Goal: Answer question/provide support: Share knowledge or assist other users

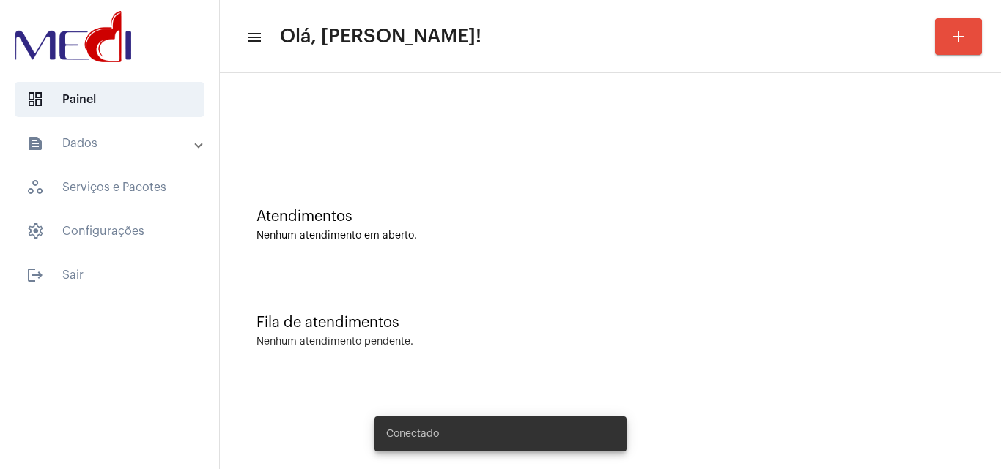
click at [80, 127] on mat-expansion-panel-header "text_snippet_outlined Dados" at bounding box center [114, 143] width 210 height 35
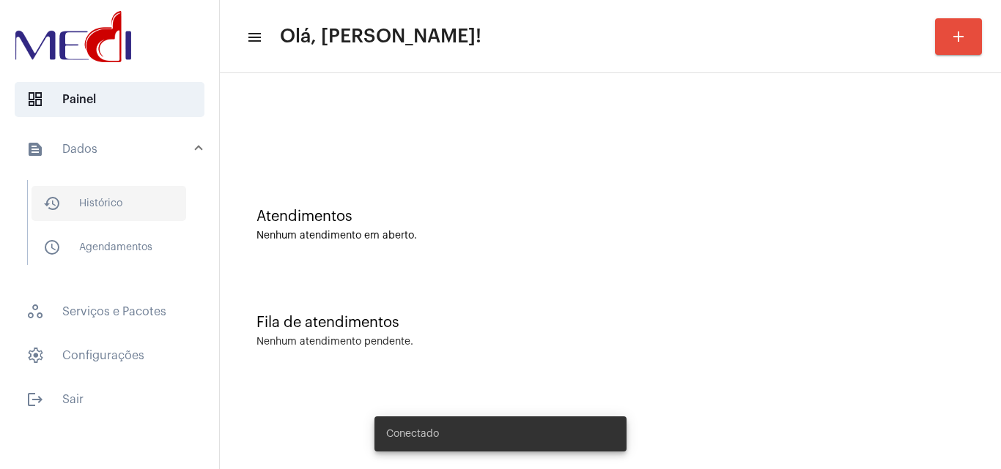
click at [86, 192] on span "history_outlined Histórico" at bounding box center [108, 203] width 155 height 35
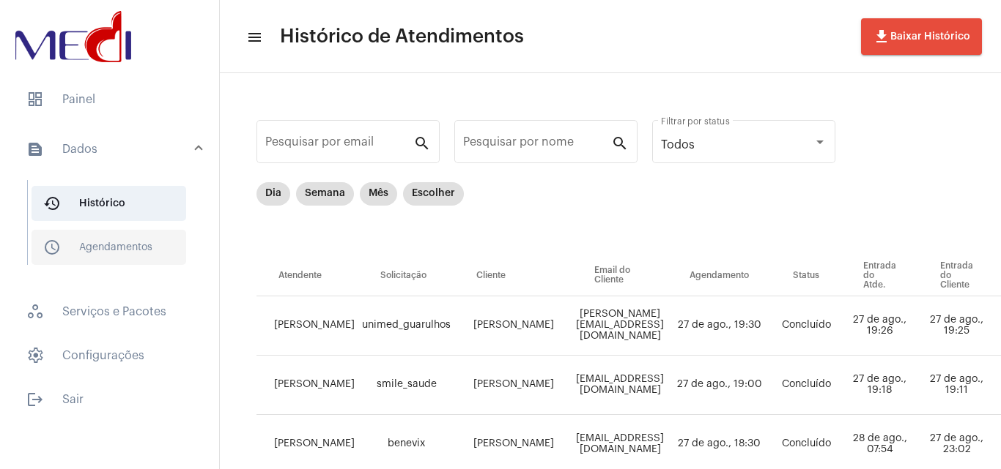
click at [94, 237] on span "schedule_outlined Agendamentos" at bounding box center [108, 247] width 155 height 35
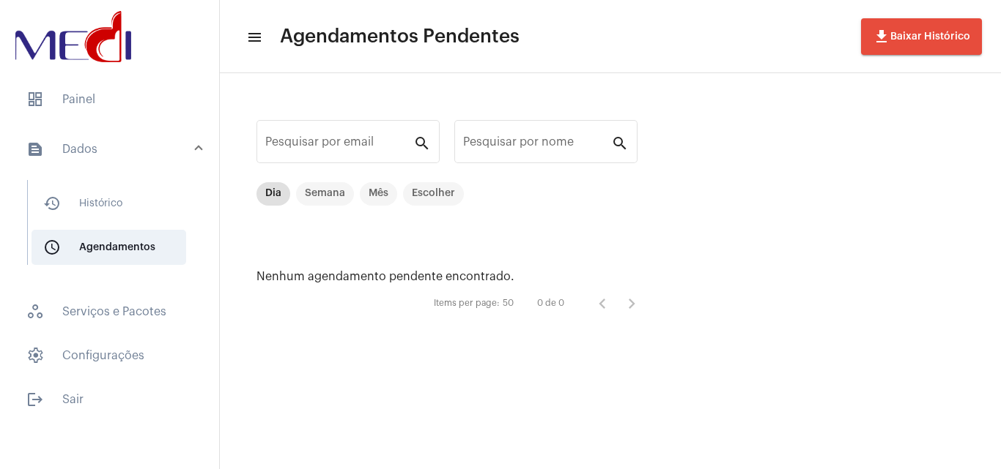
click at [87, 122] on mat-list "dashboard Painel text_snippet_outlined Dados history_outlined Histórico schedul…" at bounding box center [109, 246] width 219 height 341
click at [92, 108] on span "dashboard Painel" at bounding box center [110, 99] width 190 height 35
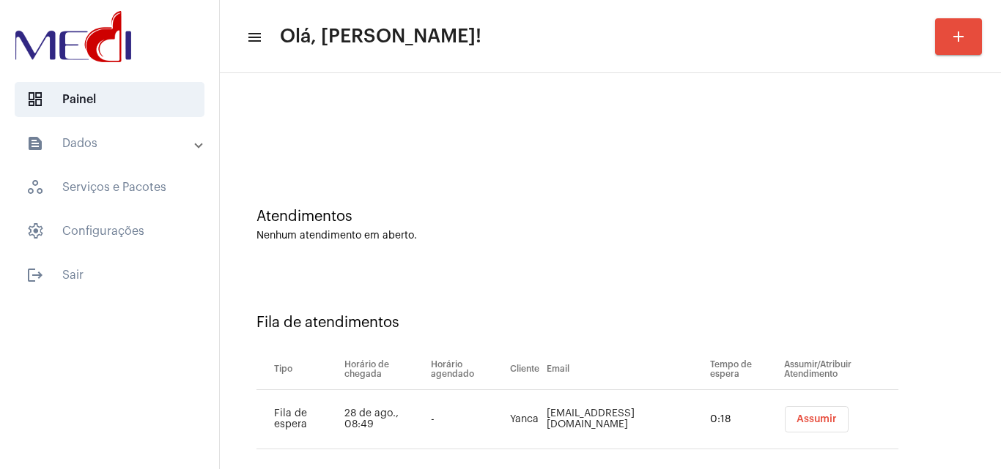
click at [554, 423] on td "Yanca.saantos@gmail.com" at bounding box center [625, 419] width 164 height 59
drag, startPoint x: 561, startPoint y: 423, endPoint x: 620, endPoint y: 412, distance: 60.2
click at [620, 412] on td "Yanca.saantos@gmail.com" at bounding box center [625, 419] width 164 height 59
click at [601, 280] on div "Fila de atendimentos Tipo Horário de chegada Horário agendado Cliente Email Tem…" at bounding box center [610, 376] width 766 height 211
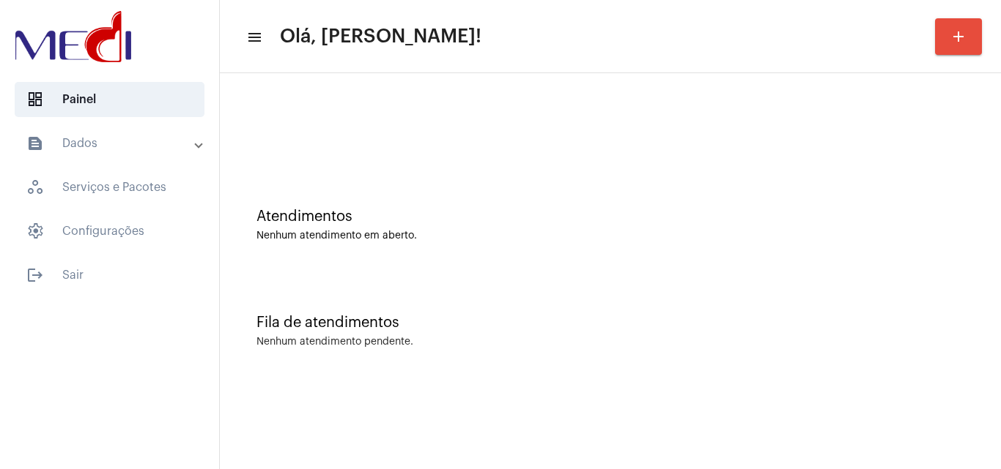
click at [683, 210] on div "Atendimentos" at bounding box center [610, 217] width 708 height 16
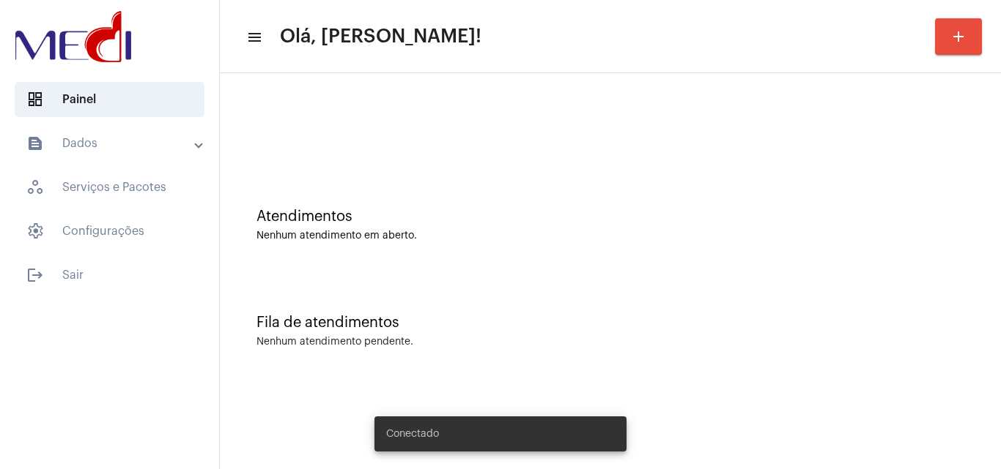
drag, startPoint x: 0, startPoint y: 0, endPoint x: 657, endPoint y: 163, distance: 676.8
click at [657, 163] on div at bounding box center [610, 123] width 766 height 84
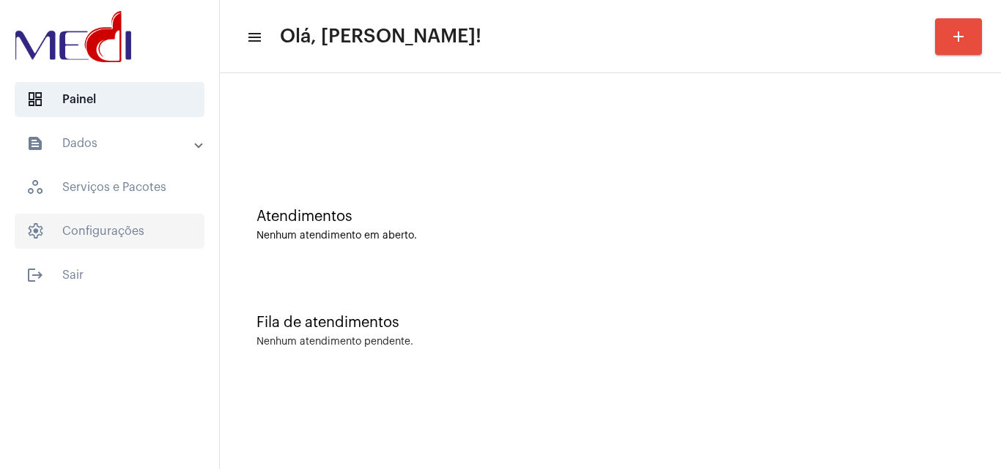
click at [125, 240] on span "settings Configurações" at bounding box center [110, 231] width 190 height 35
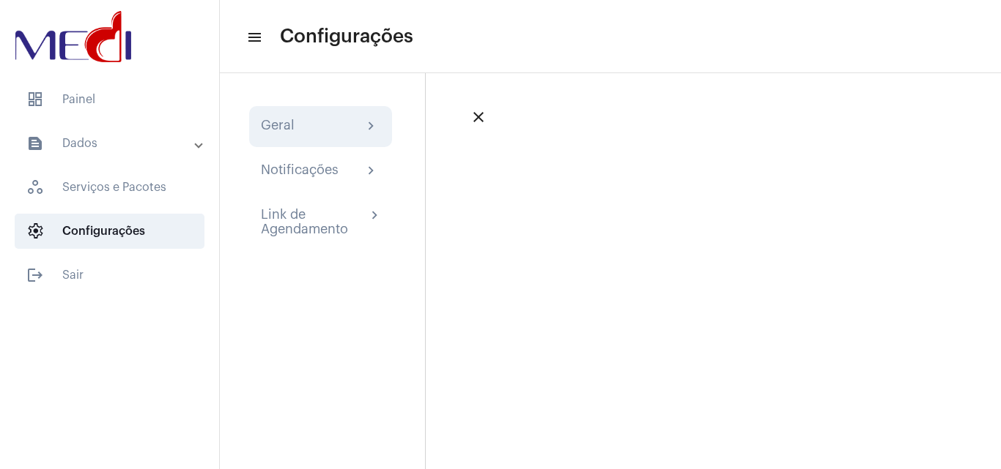
click at [306, 136] on div "Geral chevron_right" at bounding box center [320, 126] width 143 height 41
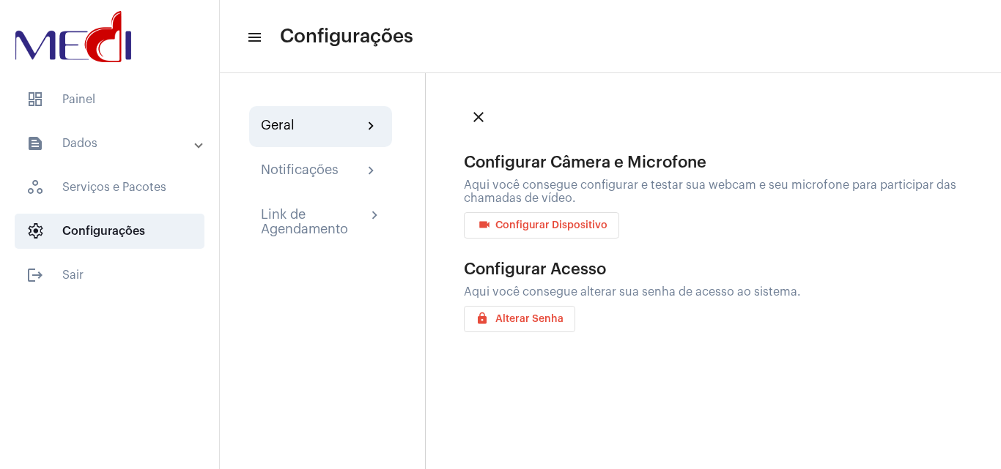
click at [98, 155] on mat-expansion-panel-header "text_snippet_outlined Dados" at bounding box center [114, 143] width 210 height 35
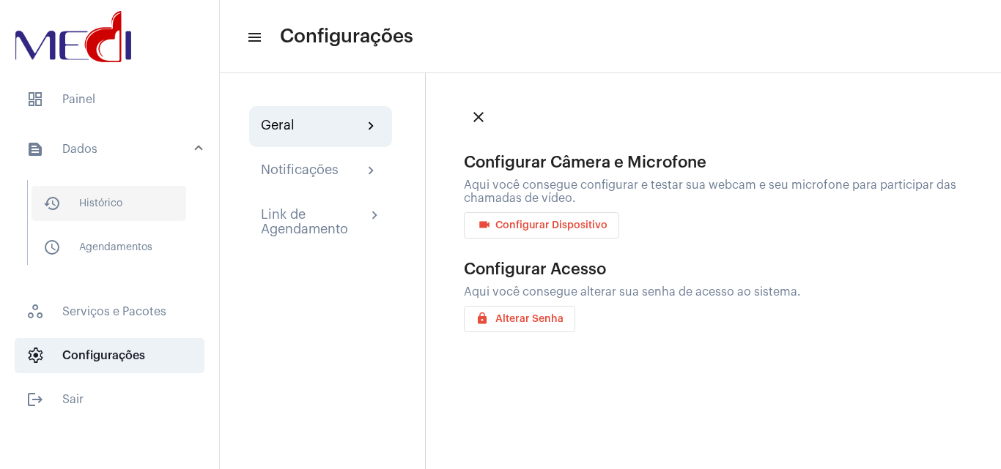
click at [125, 202] on span "history_outlined Histórico" at bounding box center [108, 203] width 155 height 35
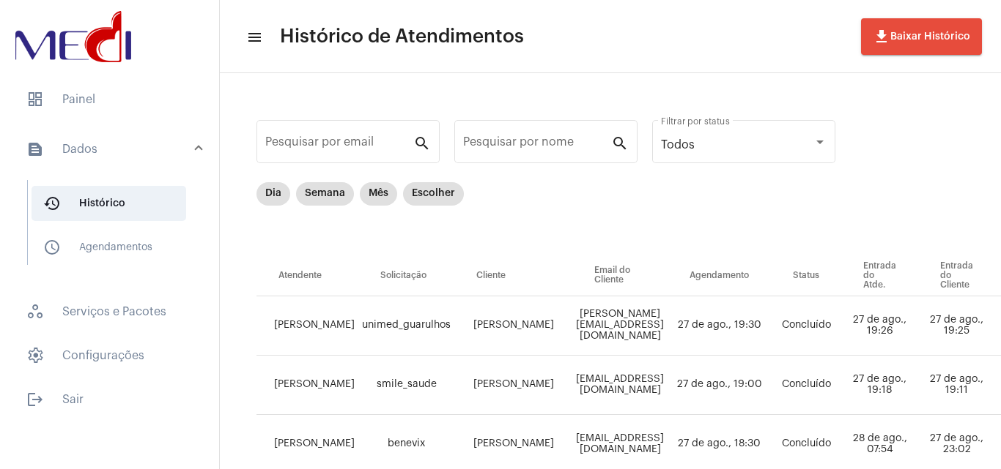
click at [104, 57] on img at bounding box center [73, 36] width 123 height 59
click at [87, 42] on img at bounding box center [73, 36] width 123 height 59
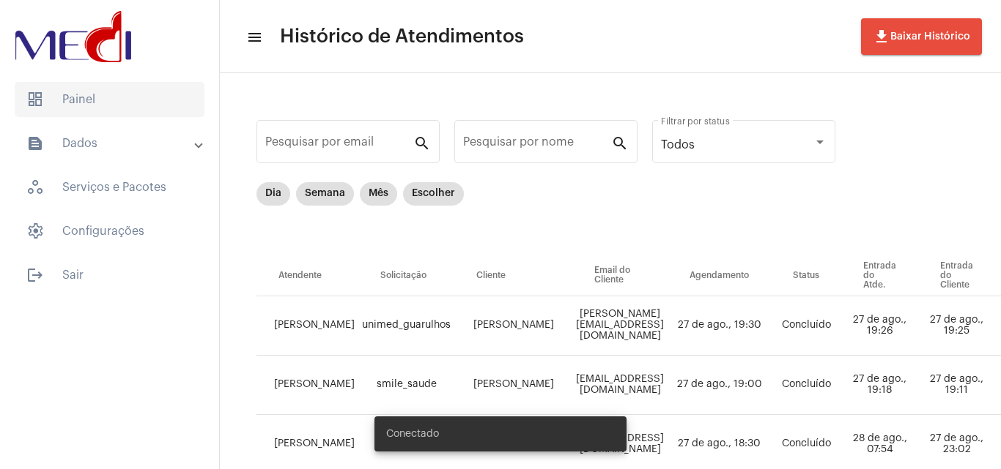
click at [85, 97] on span "dashboard Painel" at bounding box center [110, 99] width 190 height 35
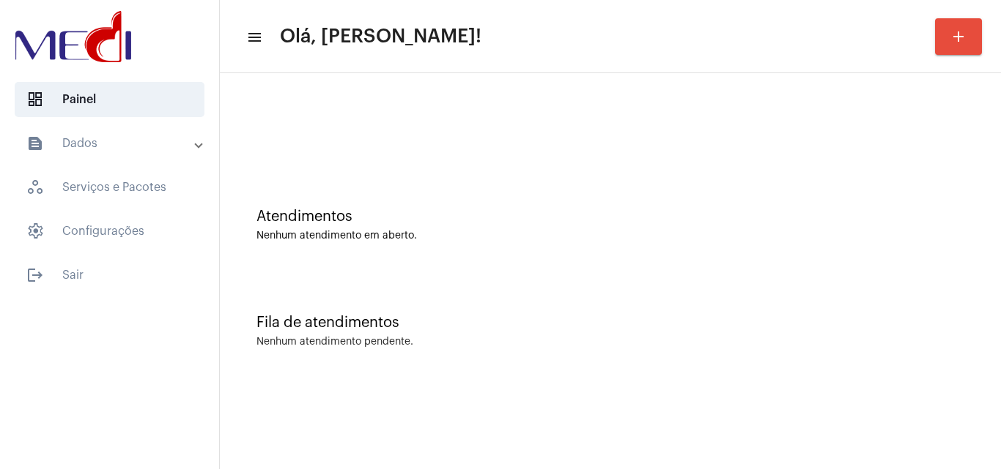
click at [616, 428] on mat-sidenav-content "menu Olá, Karen! add Atendimentos Nenhum atendimento em aberto. Fila de atendim…" at bounding box center [610, 234] width 781 height 469
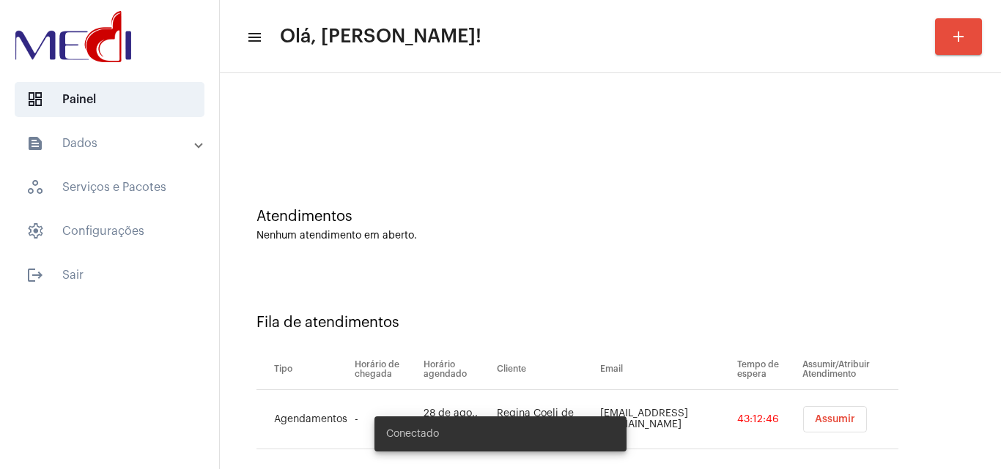
click at [825, 423] on span "Assumir" at bounding box center [834, 420] width 40 height 10
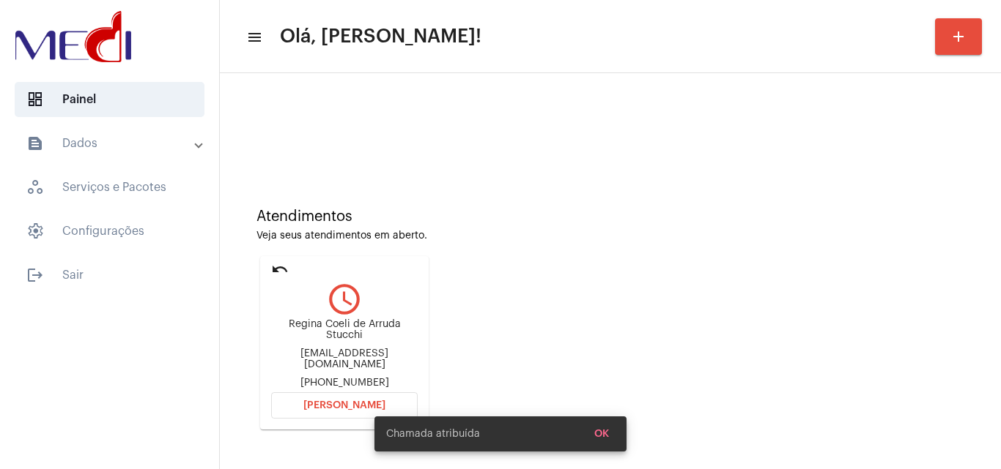
click at [352, 363] on div "rcastucchi@hotmail.com" at bounding box center [344, 360] width 146 height 22
click at [356, 360] on div "rcastucchi@hotmail.com" at bounding box center [344, 360] width 146 height 22
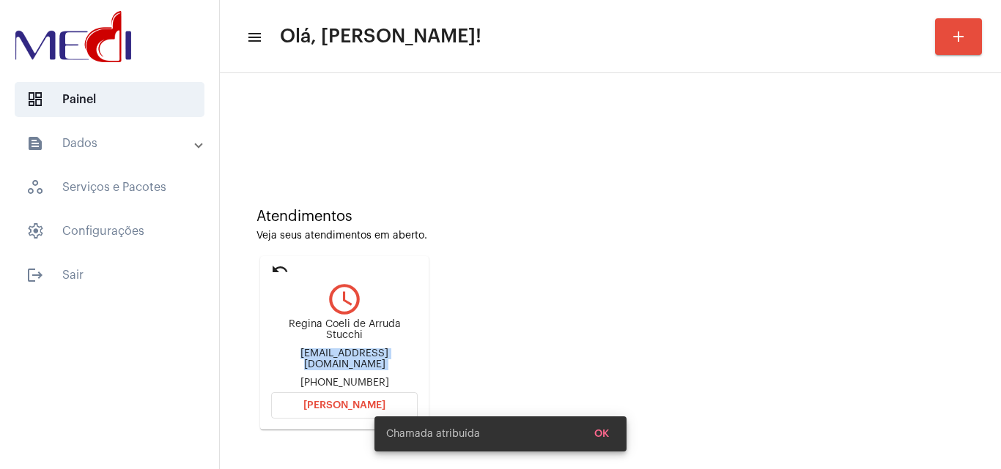
click at [356, 360] on div "rcastucchi@hotmail.com" at bounding box center [344, 360] width 146 height 22
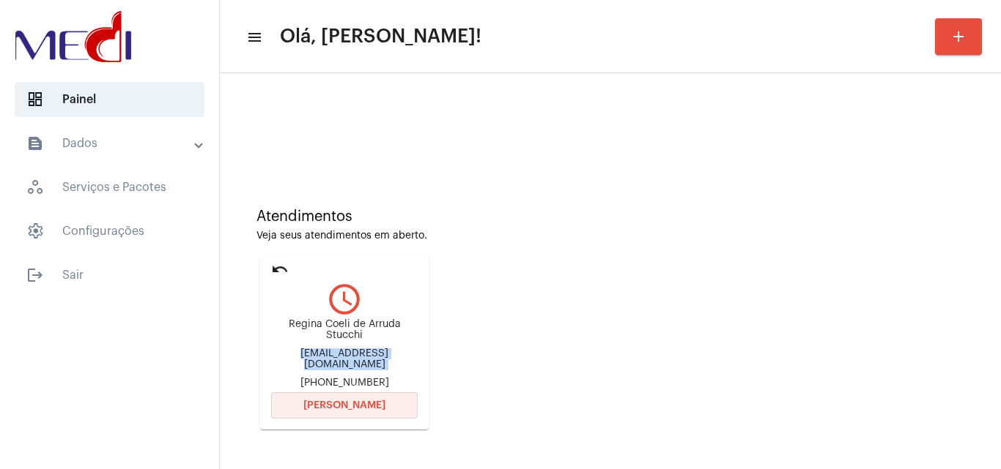
click at [364, 402] on span "Abrir Chamada" at bounding box center [344, 406] width 82 height 10
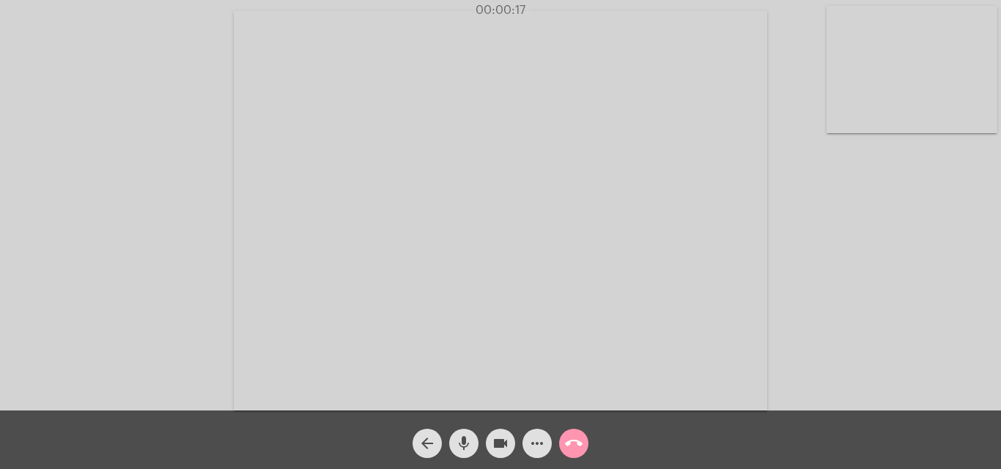
click at [543, 443] on mat-icon "more_horiz" at bounding box center [537, 444] width 18 height 18
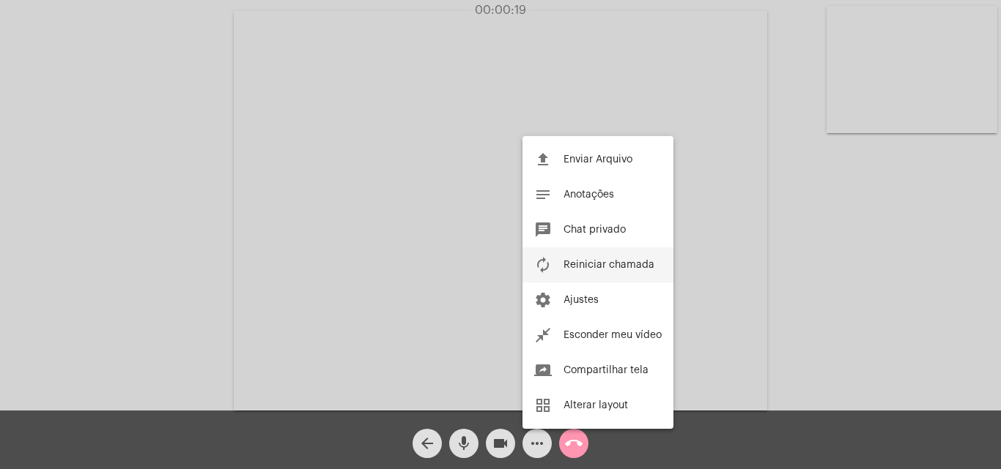
click at [586, 261] on span "Reiniciar chamada" at bounding box center [608, 265] width 91 height 10
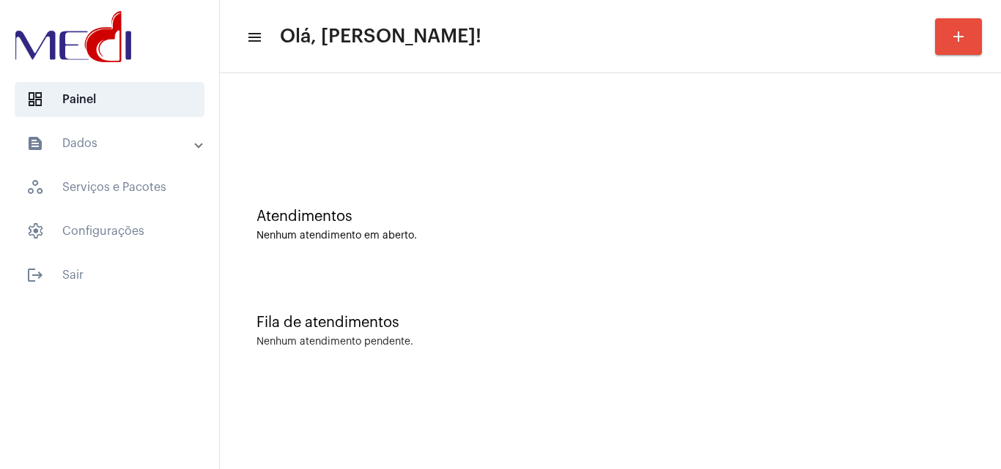
click at [847, 370] on div "Fila de atendimentos Nenhum atendimento pendente." at bounding box center [610, 324] width 766 height 106
click at [922, 377] on div "Atendimentos Nenhum atendimento em aberto. Fila de atendimentos Nenhum atendime…" at bounding box center [610, 228] width 781 height 311
click at [629, 377] on div "Atendimentos Nenhum atendimento em aberto. Fila de atendimentos Nenhum atendime…" at bounding box center [610, 228] width 781 height 311
click at [910, 296] on div "Fila de atendimentos Nenhum atendimento pendente." at bounding box center [610, 324] width 766 height 106
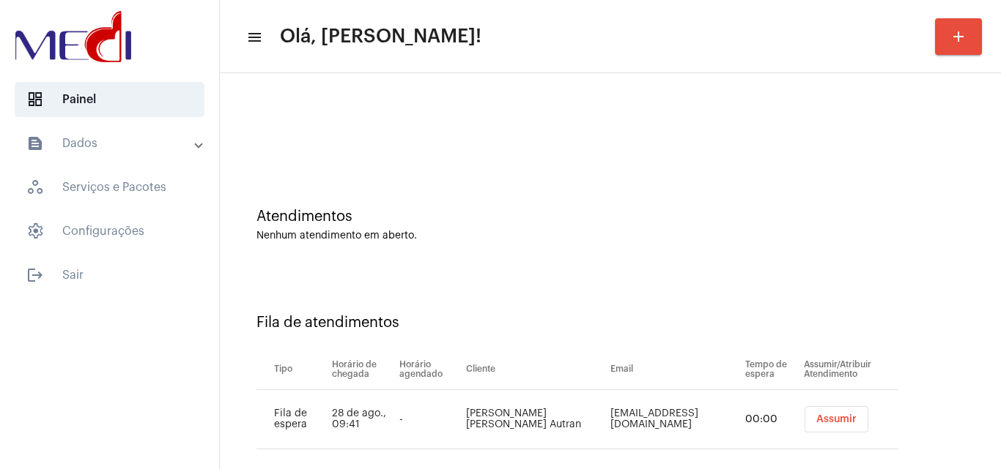
click at [816, 415] on span "Assumir" at bounding box center [836, 420] width 40 height 10
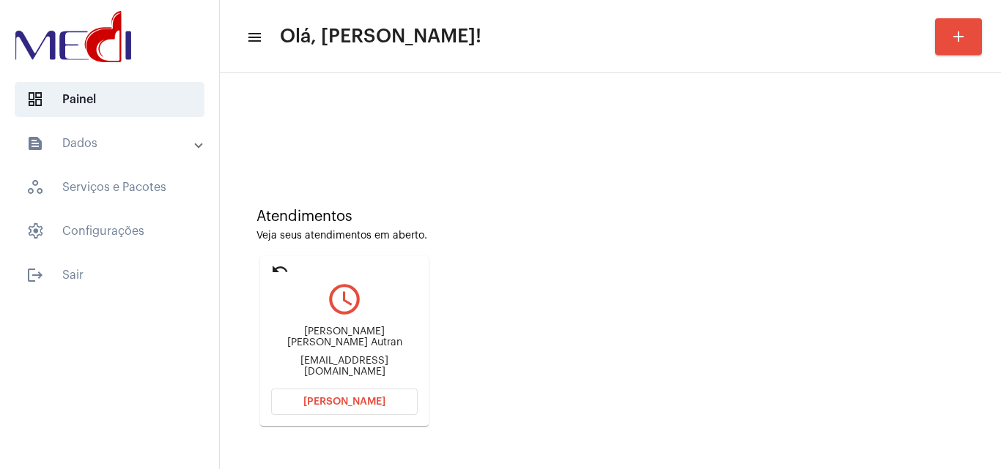
click at [327, 357] on div "daisy_autran@hotmail.com" at bounding box center [344, 367] width 146 height 22
copy mat-card-content "daisy_autran@hotmail.com Abrir Chamada"
click at [338, 404] on span "Abrir Chamada" at bounding box center [344, 402] width 82 height 10
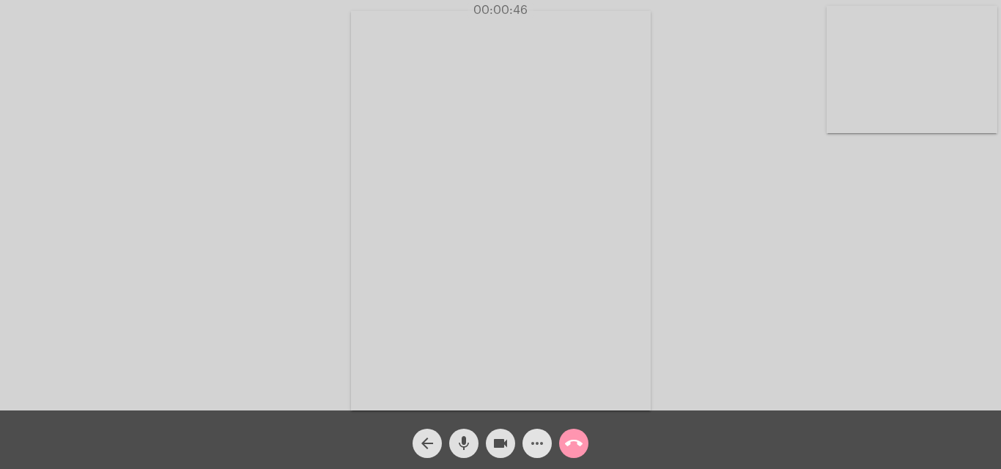
click at [534, 450] on mat-icon "more_horiz" at bounding box center [537, 444] width 18 height 18
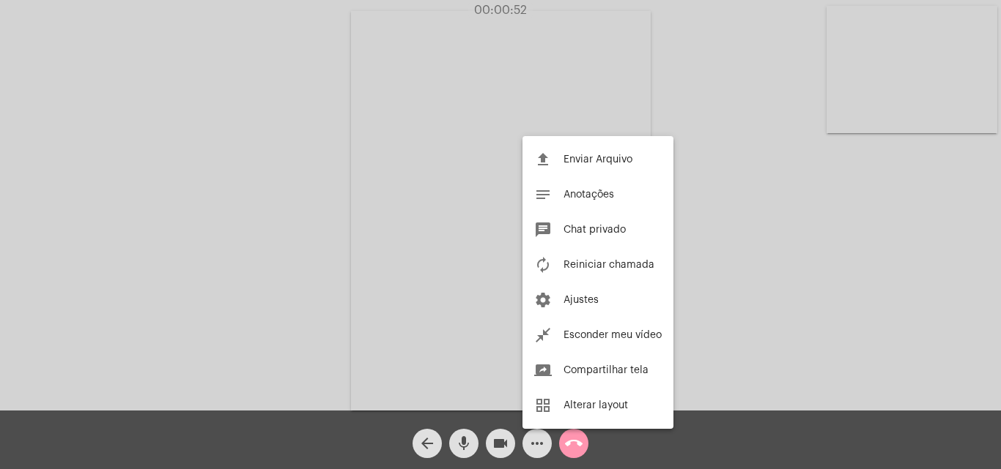
click at [779, 276] on div at bounding box center [500, 234] width 1001 height 469
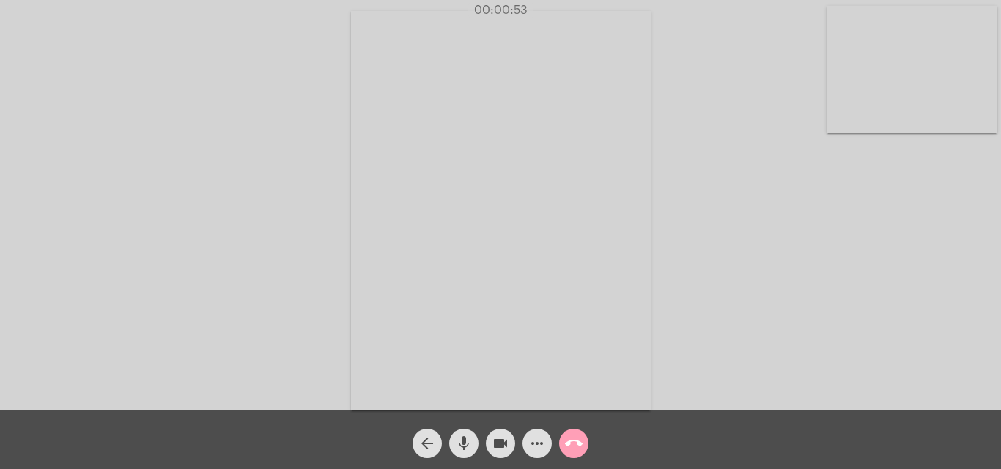
click at [571, 442] on mat-icon "call_end" at bounding box center [574, 444] width 18 height 18
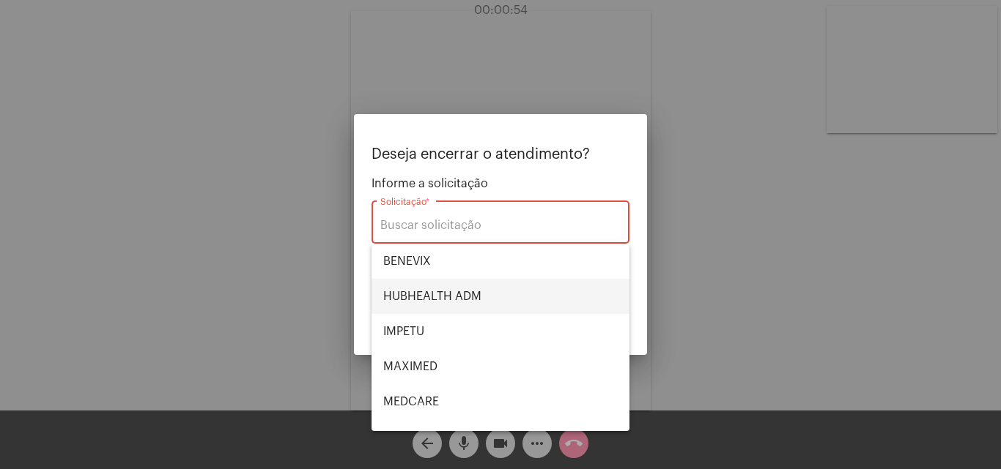
click at [426, 289] on span "HUBHEALTH ADM" at bounding box center [500, 296] width 234 height 35
type input "HUBHEALTH ADM"
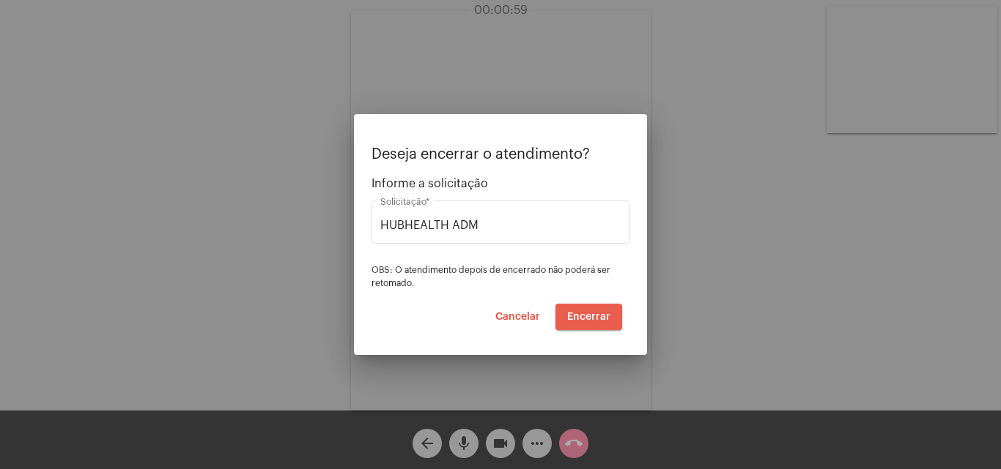
click at [590, 320] on span "Encerrar" at bounding box center [588, 317] width 43 height 10
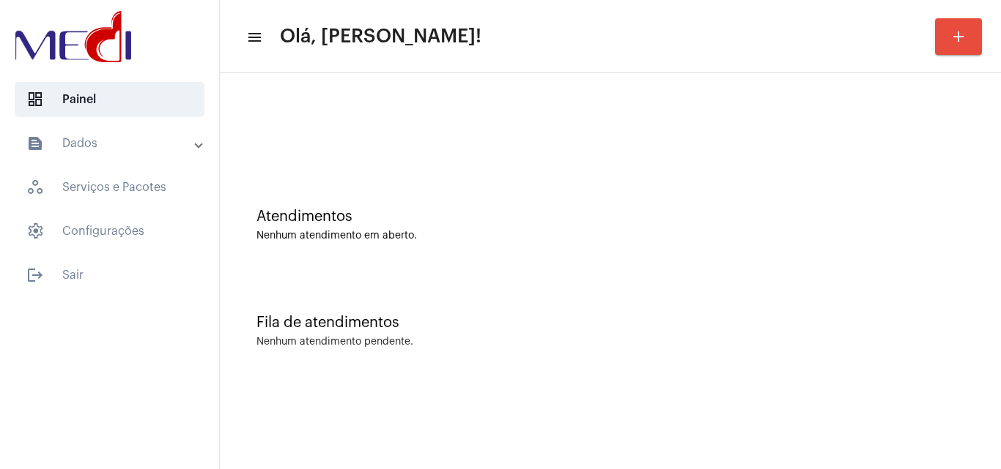
click at [935, 313] on div "Fila de atendimentos Nenhum atendimento pendente." at bounding box center [610, 324] width 766 height 106
click at [929, 423] on mat-sidenav-content "menu Olá, Karen! add Atendimentos Nenhum atendimento em aberto. Fila de atendim…" at bounding box center [610, 234] width 781 height 469
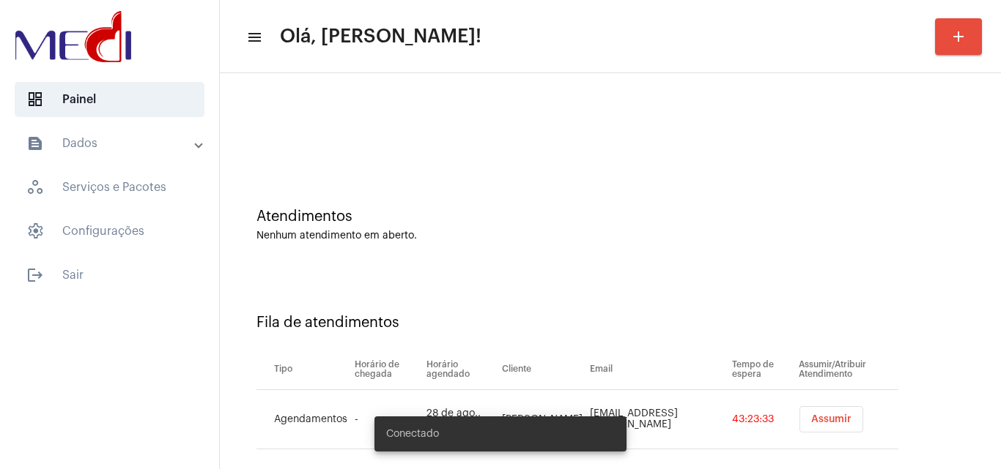
click at [837, 411] on button "Assumir" at bounding box center [831, 420] width 64 height 26
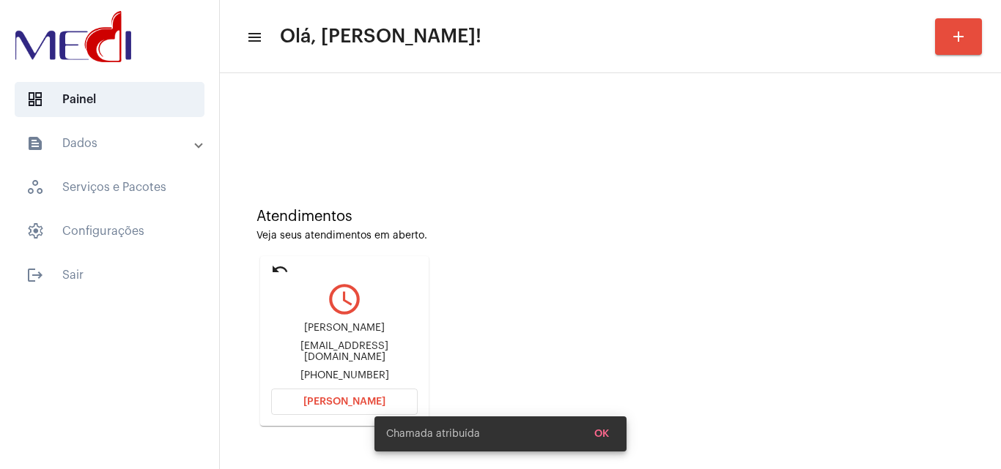
click at [370, 351] on div "djuhfinanceiro@gmail.com" at bounding box center [344, 352] width 146 height 22
copy div "djuhfinanceiro@gmail.com"
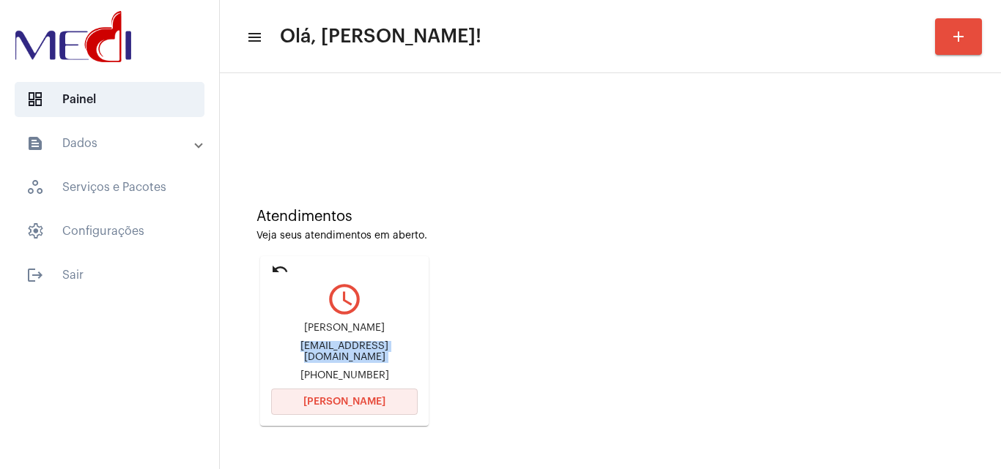
click at [363, 408] on button "Abrir Chamada" at bounding box center [344, 402] width 146 height 26
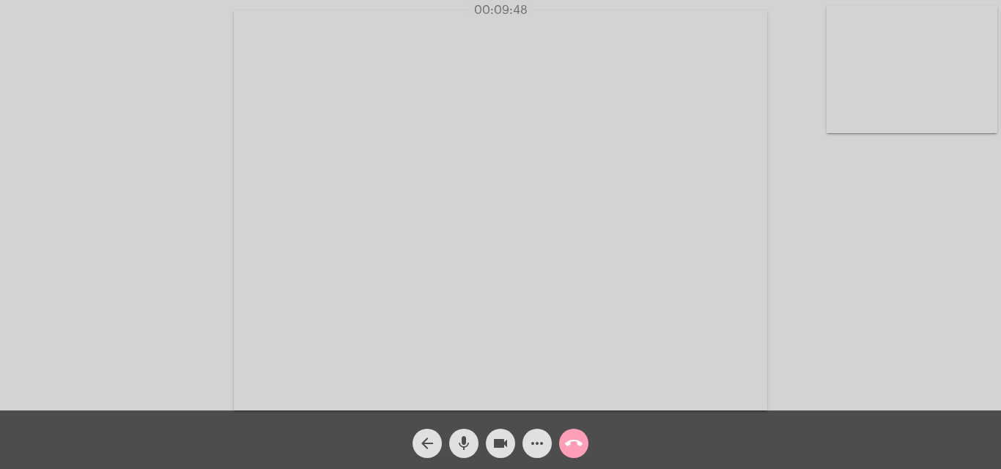
click at [574, 443] on mat-icon "call_end" at bounding box center [574, 444] width 18 height 18
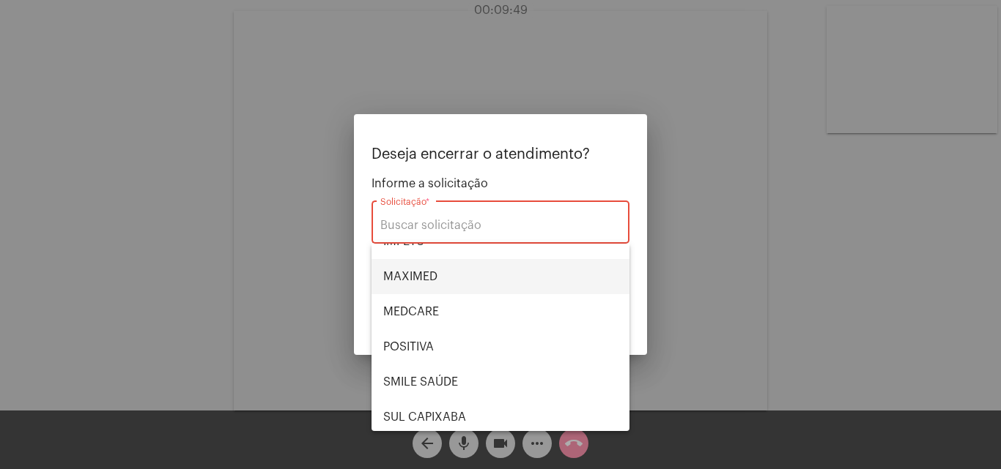
scroll to position [164, 0]
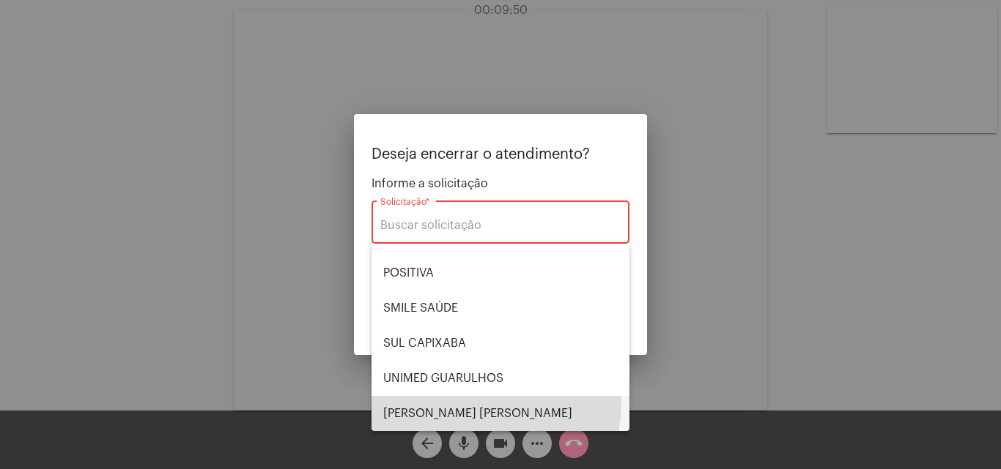
click at [485, 404] on span "VERA CRUZ" at bounding box center [500, 413] width 234 height 35
type input "VERA CRUZ"
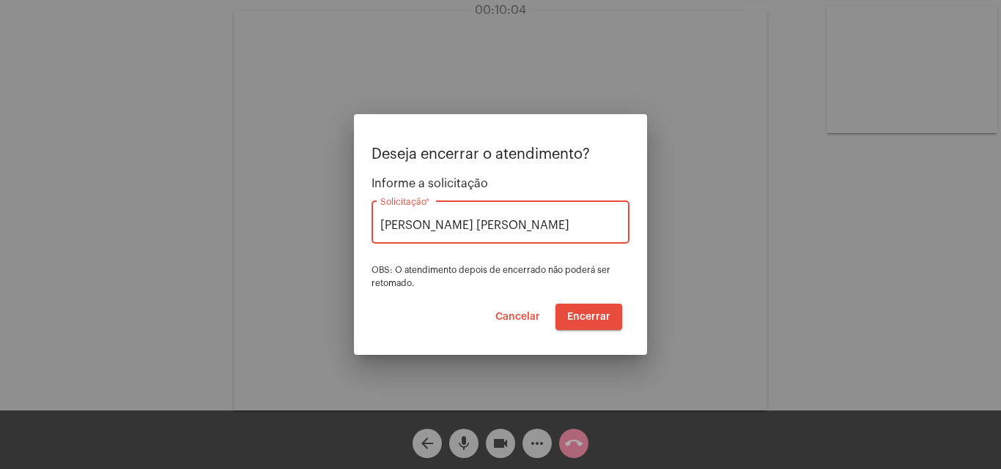
click at [607, 319] on span "Encerrar" at bounding box center [588, 317] width 43 height 10
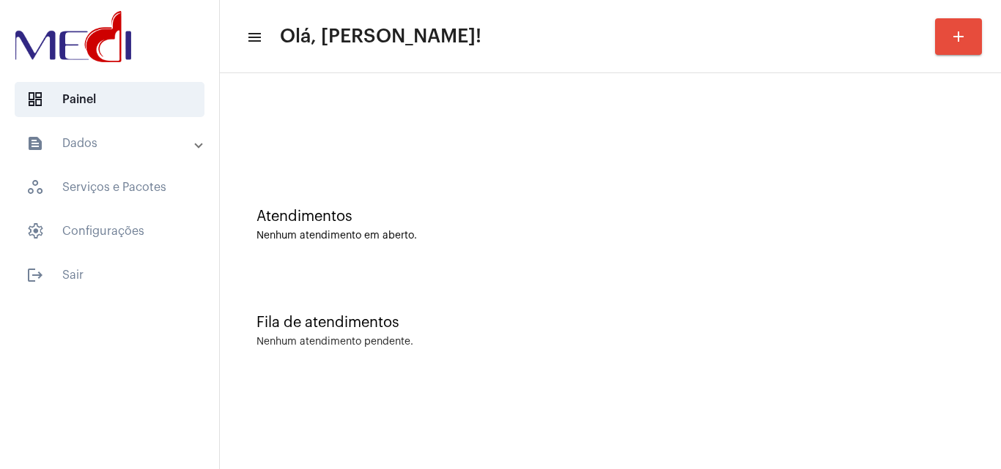
click at [878, 264] on div "Atendimentos Nenhum atendimento em aberto." at bounding box center [610, 218] width 766 height 106
click at [910, 328] on div "Fila de atendimentos" at bounding box center [610, 323] width 708 height 16
click at [949, 255] on div "Atendimentos Nenhum atendimento em aberto." at bounding box center [610, 218] width 766 height 106
click at [930, 326] on div "Fila de atendimentos" at bounding box center [610, 323] width 708 height 16
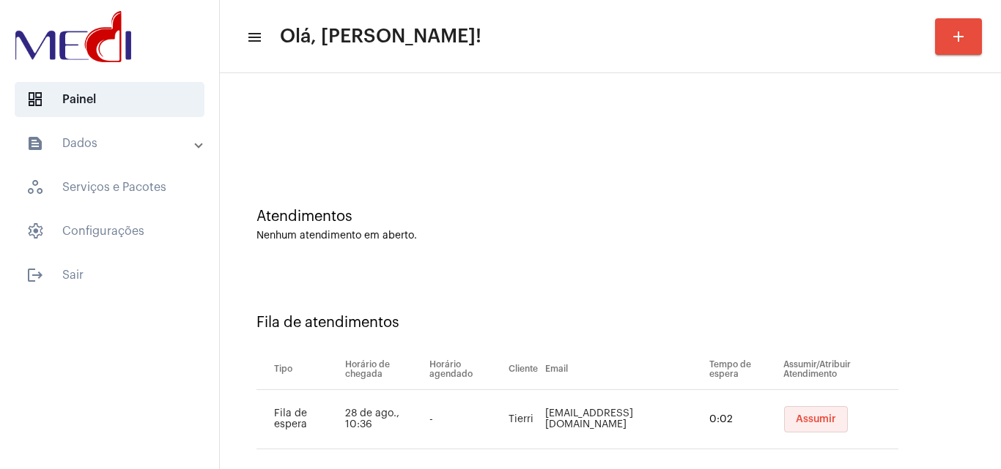
click at [795, 418] on span "Assumir" at bounding box center [815, 420] width 40 height 10
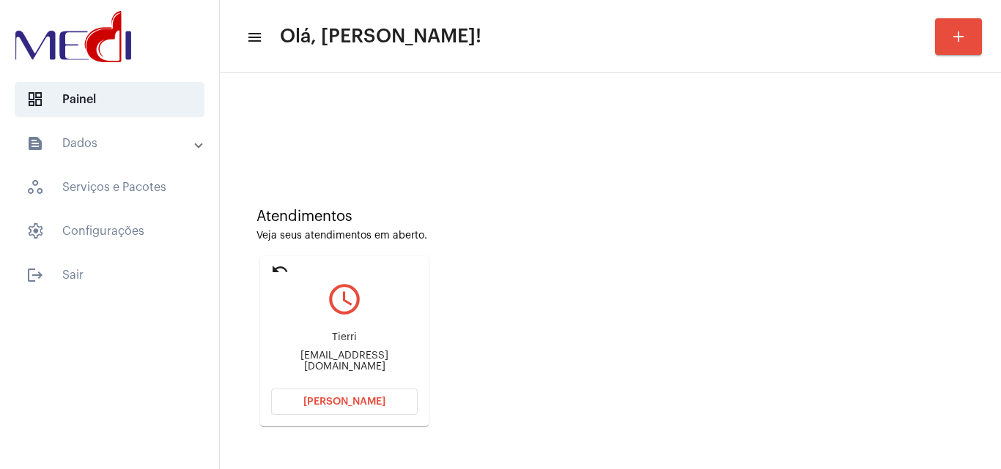
click at [360, 366] on div "tierri244@icloud.com" at bounding box center [344, 362] width 146 height 22
copy mat-card-content "tierri244@icloud.com Abrir Chamada"
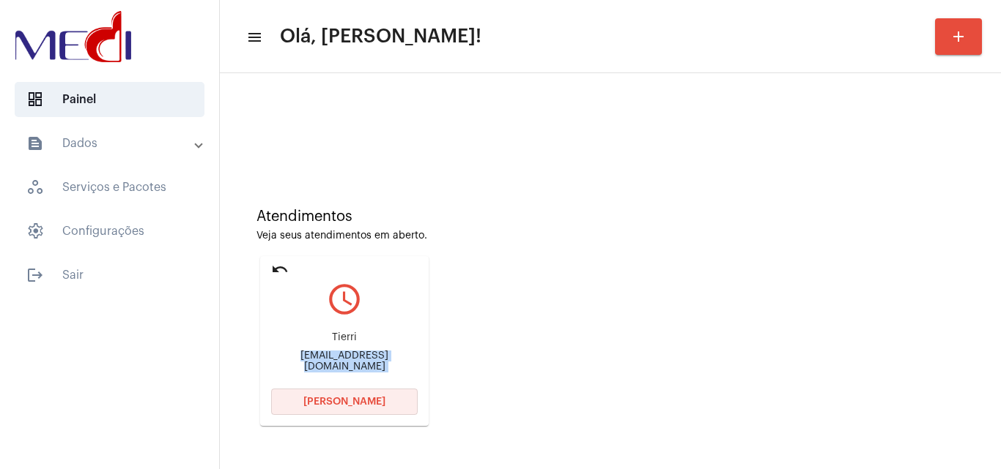
click at [379, 401] on span "Abrir Chamada" at bounding box center [344, 402] width 82 height 10
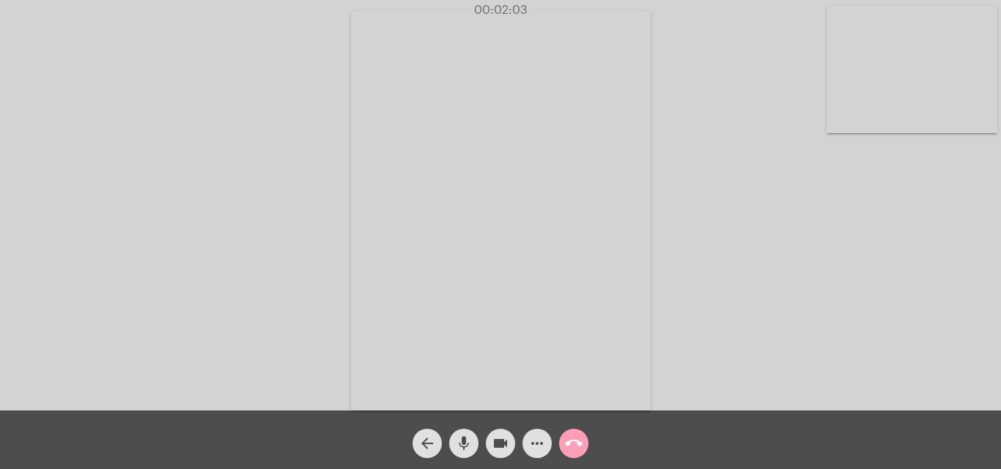
click at [573, 440] on mat-icon "call_end" at bounding box center [574, 444] width 18 height 18
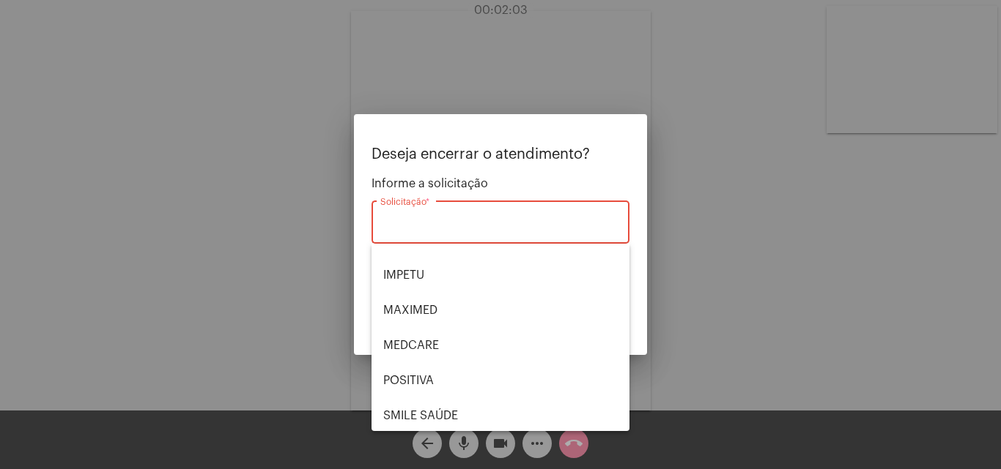
scroll to position [146, 0]
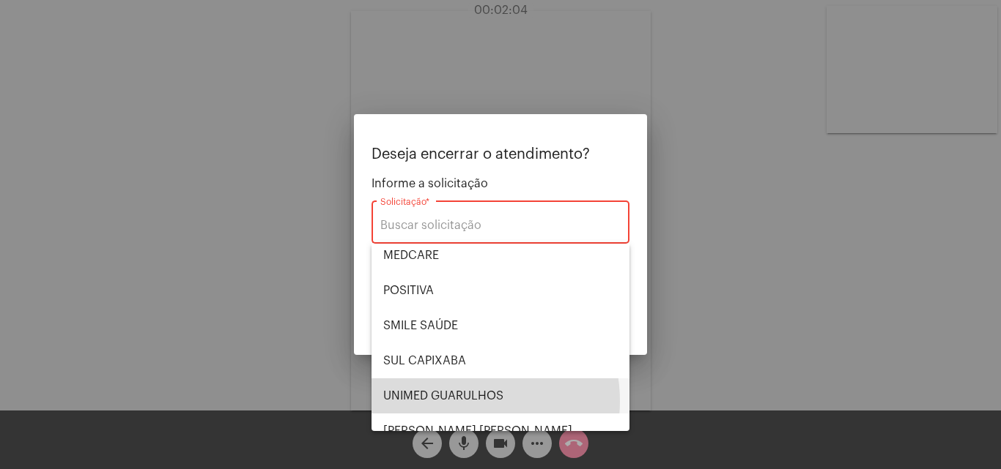
click at [461, 401] on span "UNIMED GUARULHOS" at bounding box center [500, 396] width 234 height 35
type input "UNIMED GUARULHOS"
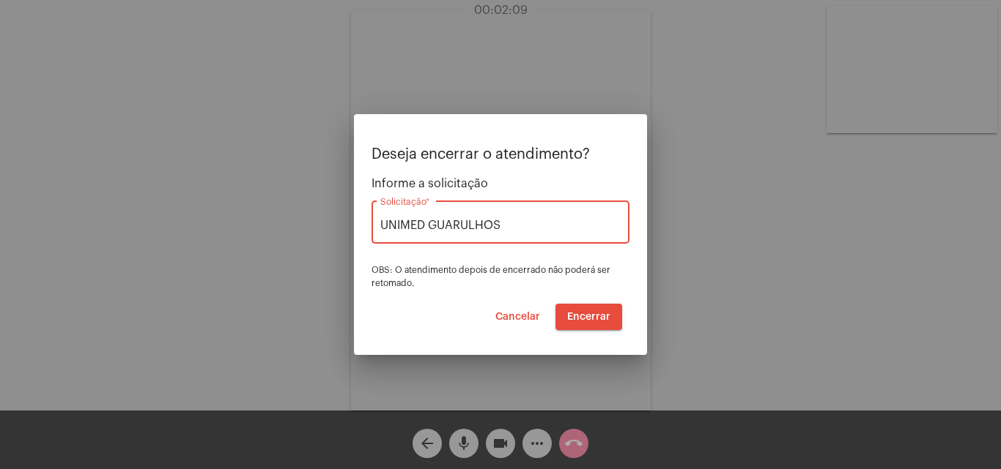
click at [586, 313] on span "Encerrar" at bounding box center [588, 317] width 43 height 10
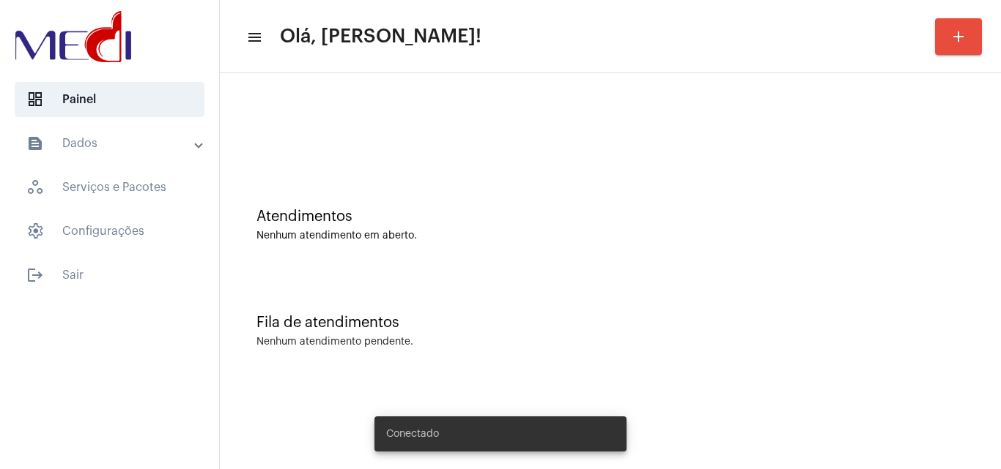
click at [918, 393] on mat-sidenav-content "menu Olá, Karen! add Atendimentos Nenhum atendimento em aberto. Fila de atendim…" at bounding box center [610, 234] width 781 height 469
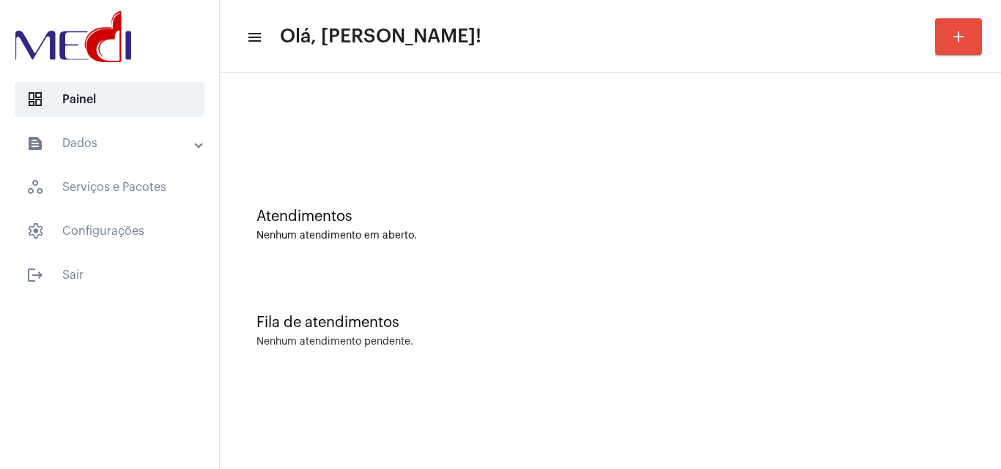
click at [887, 428] on mat-sidenav-content "menu Olá, Karen! add Atendimentos Nenhum atendimento em aberto. Fila de atendim…" at bounding box center [610, 234] width 781 height 469
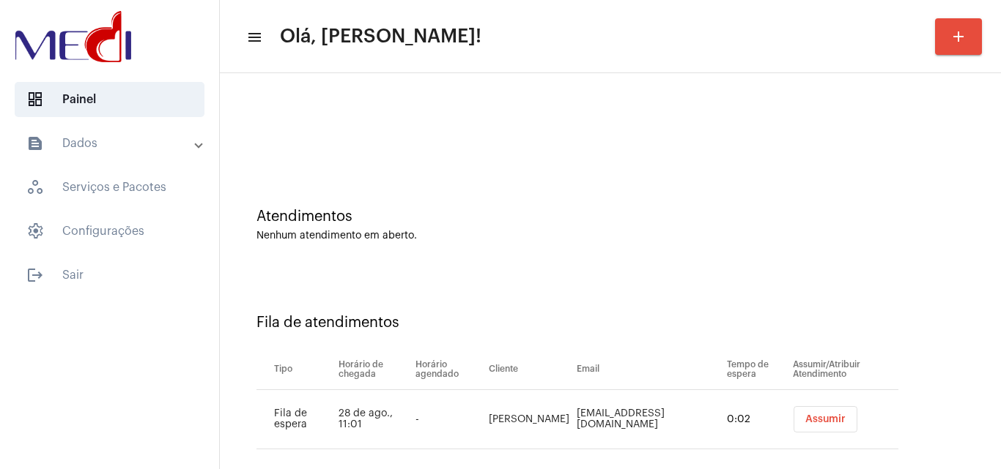
click at [817, 415] on span "Assumir" at bounding box center [825, 420] width 40 height 10
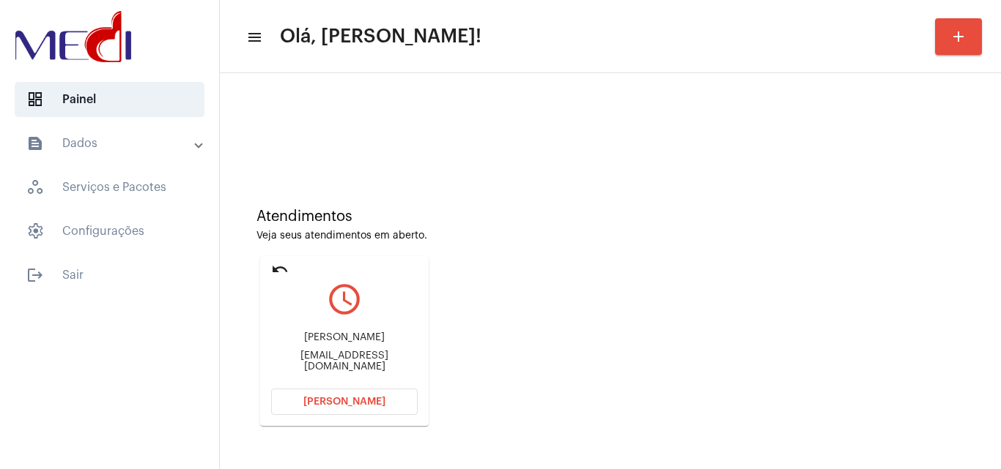
click at [357, 360] on div "nanacsoares@gmail.com" at bounding box center [344, 362] width 146 height 22
copy mat-card-content "nanacsoares@gmail.com Abrir Chamada"
click at [341, 408] on button "Abrir Chamada" at bounding box center [344, 402] width 146 height 26
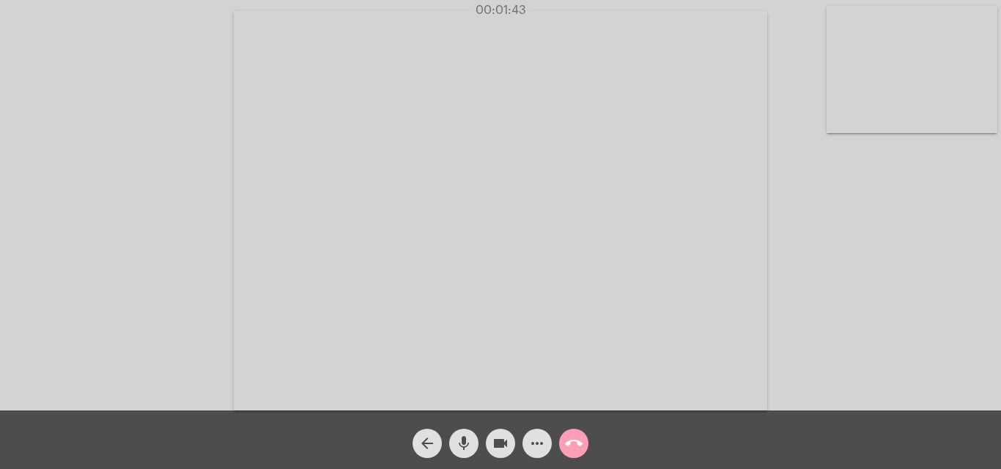
click at [580, 439] on mat-icon "call_end" at bounding box center [574, 444] width 18 height 18
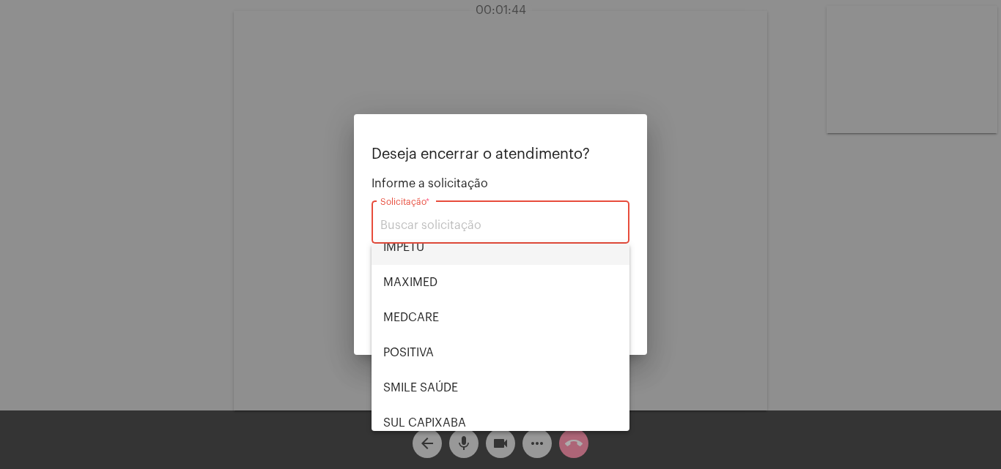
scroll to position [164, 0]
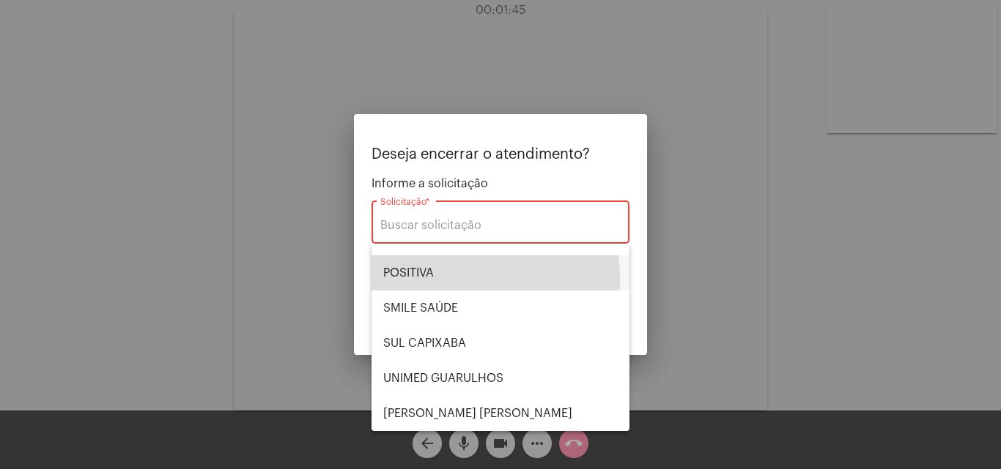
click at [447, 278] on span "POSITIVA" at bounding box center [500, 273] width 234 height 35
type input "POSITIVA"
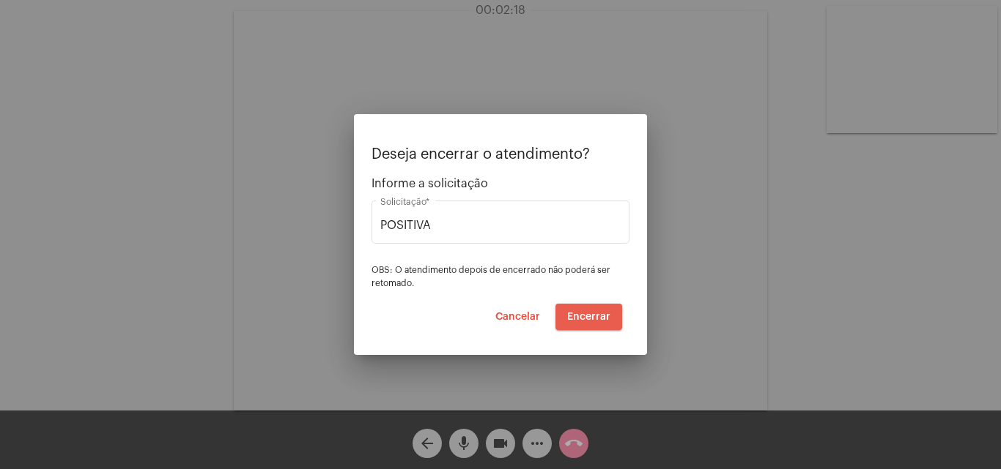
click at [601, 319] on span "Encerrar" at bounding box center [588, 317] width 43 height 10
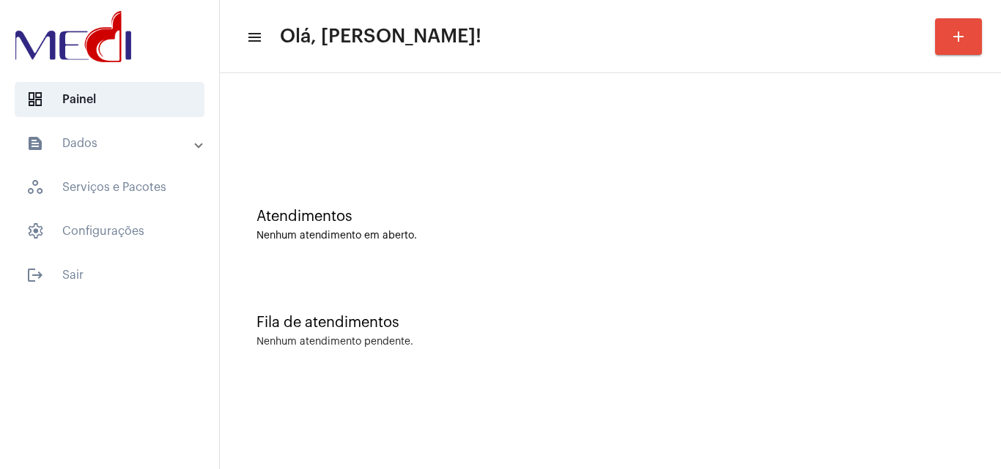
click at [938, 261] on div "Atendimentos Nenhum atendimento em aberto." at bounding box center [610, 218] width 766 height 106
click at [869, 443] on mat-sidenav-content "menu Olá, Karen! add Atendimentos Nenhum atendimento em aberto. Fila de atendim…" at bounding box center [610, 234] width 781 height 469
click at [926, 411] on mat-sidenav-content "menu Olá, [PERSON_NAME]! add Atendimentos Nenhum atendimento em aberto. Fila de…" at bounding box center [610, 234] width 781 height 469
